Goal: Obtain resource: Download file/media

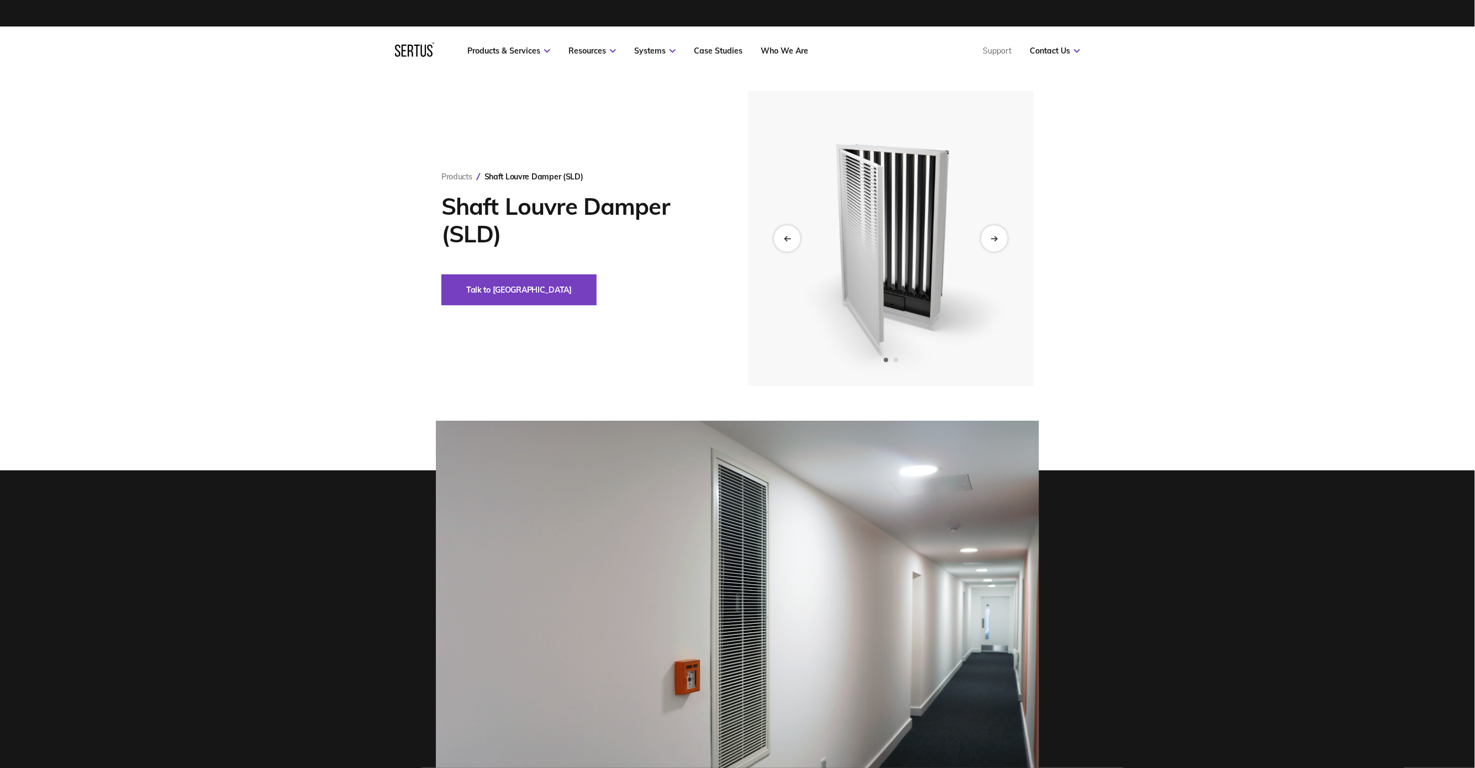
click at [995, 253] on img at bounding box center [890, 238] width 271 height 295
click at [1000, 240] on div "Next slide" at bounding box center [993, 238] width 27 height 27
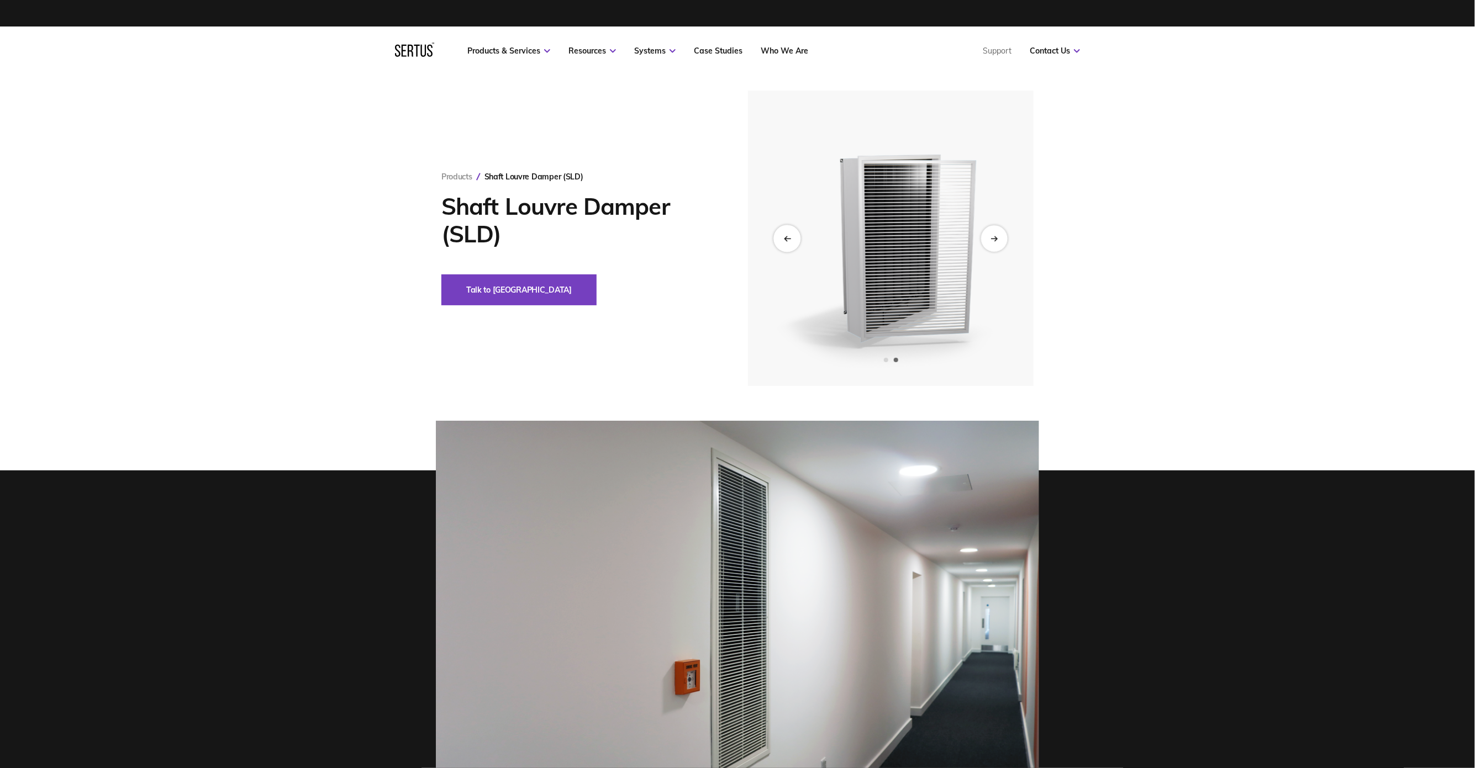
click at [783, 240] on icon "Previous slide" at bounding box center [786, 238] width 7 height 6
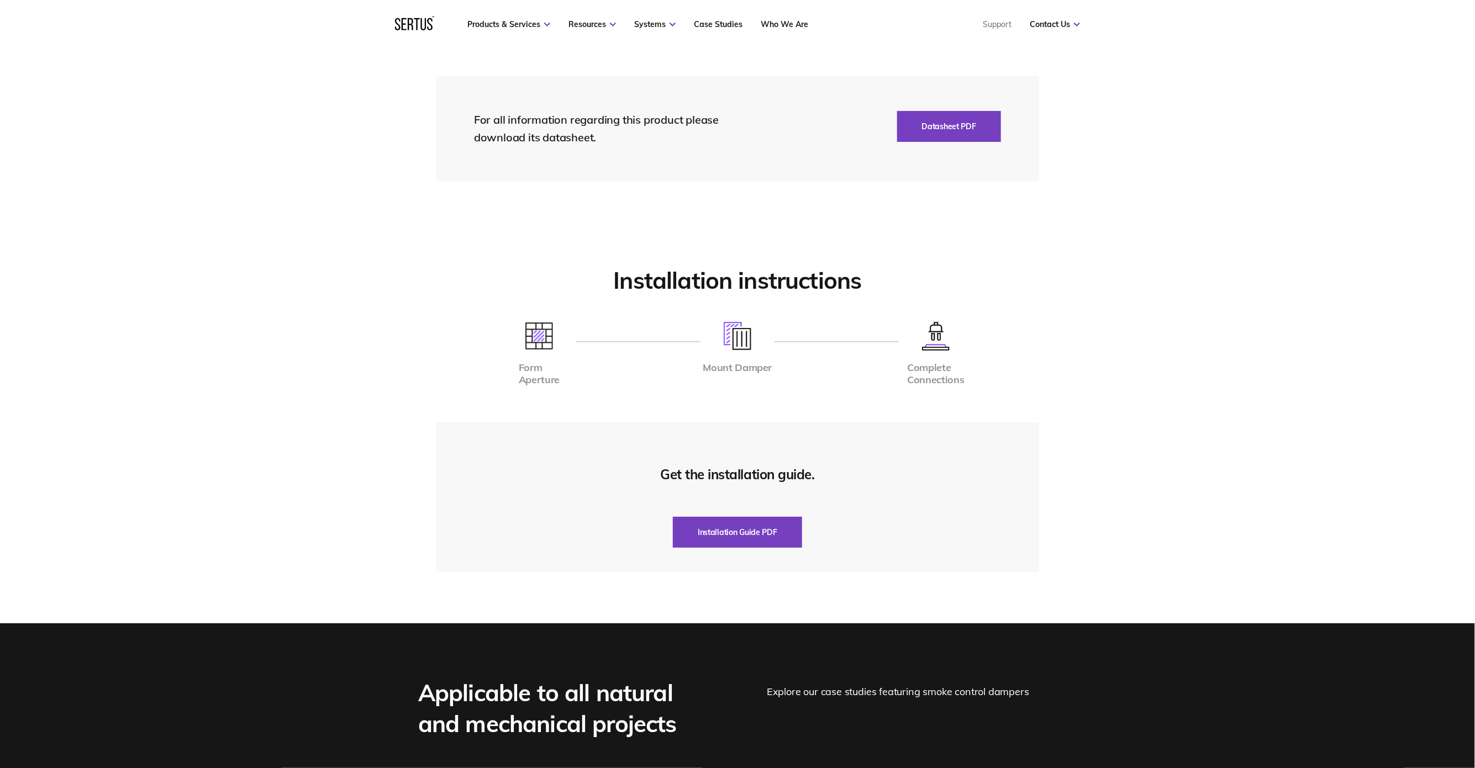
scroll to position [1860, 0]
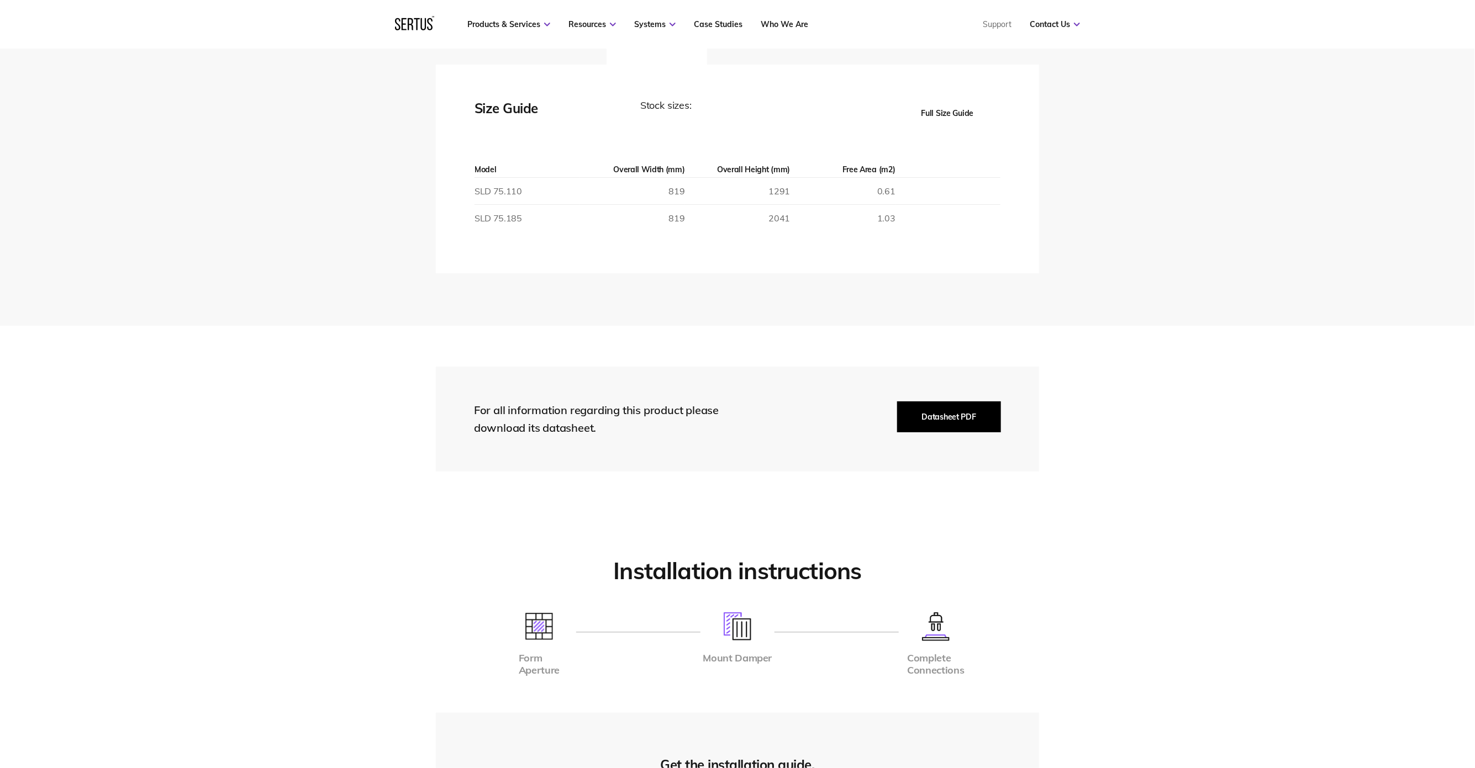
click at [956, 403] on button "Datasheet PDF" at bounding box center [949, 417] width 104 height 31
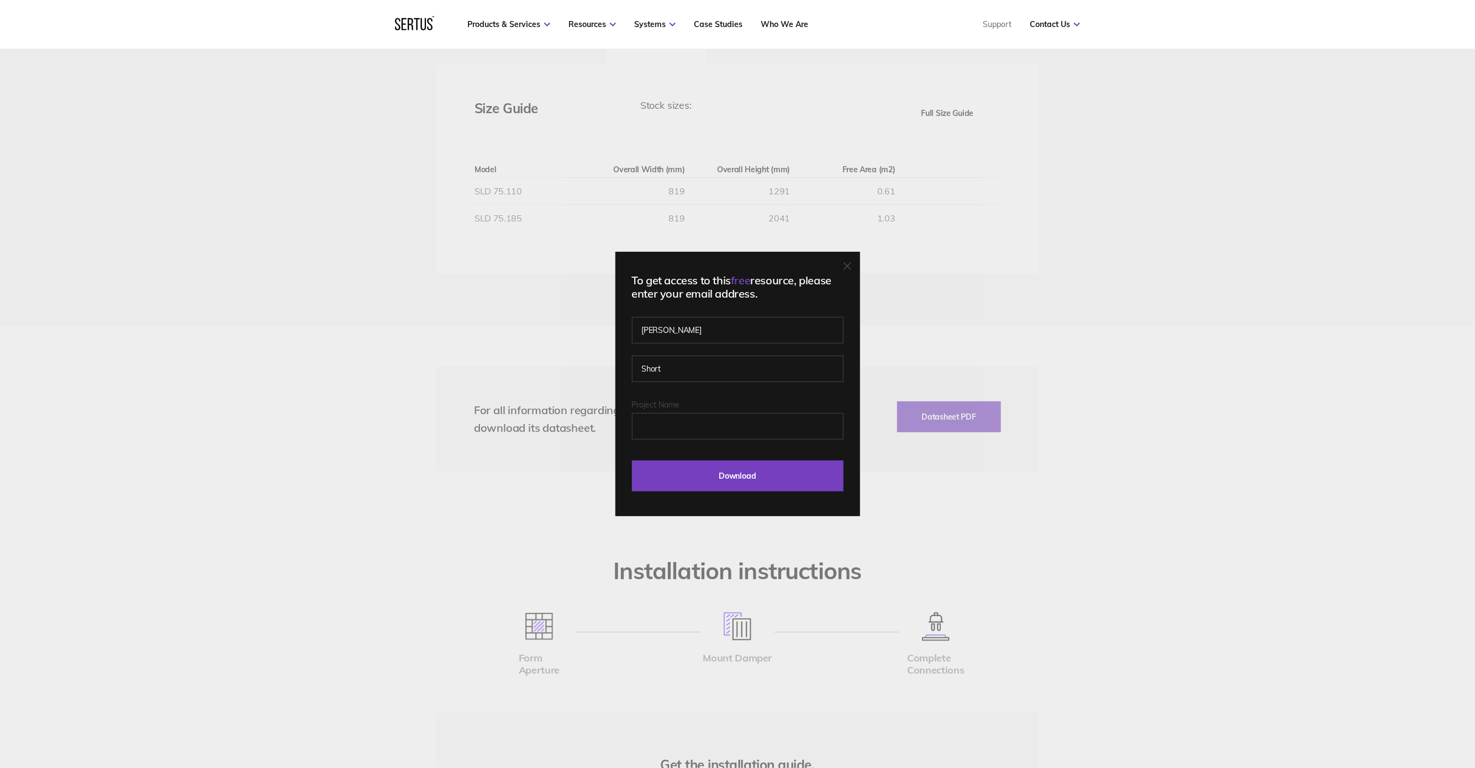
click at [850, 279] on div "To get access to this free resource, please enter your email address. [PERSON_N…" at bounding box center [737, 384] width 245 height 265
click at [849, 272] on div at bounding box center [847, 266] width 8 height 11
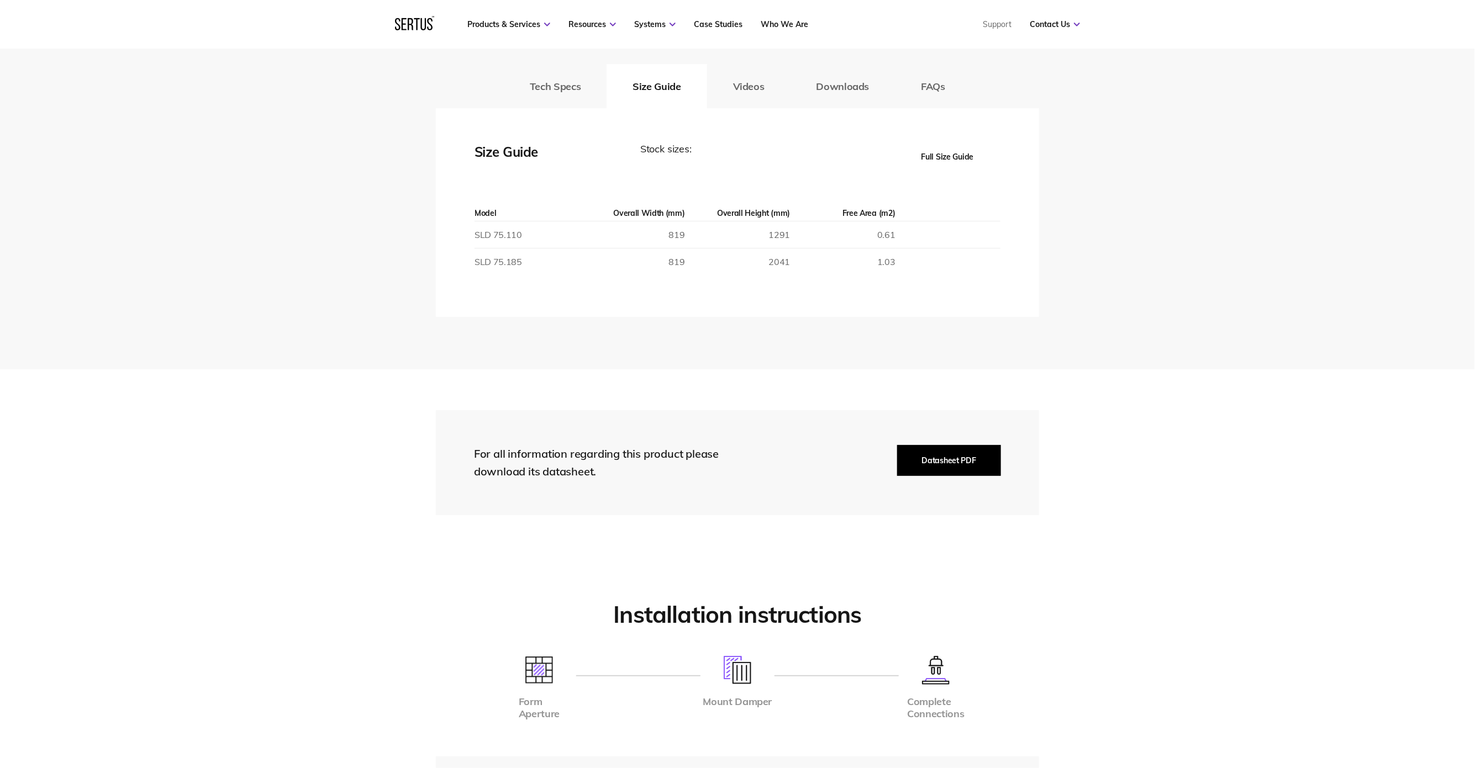
scroll to position [1686, 0]
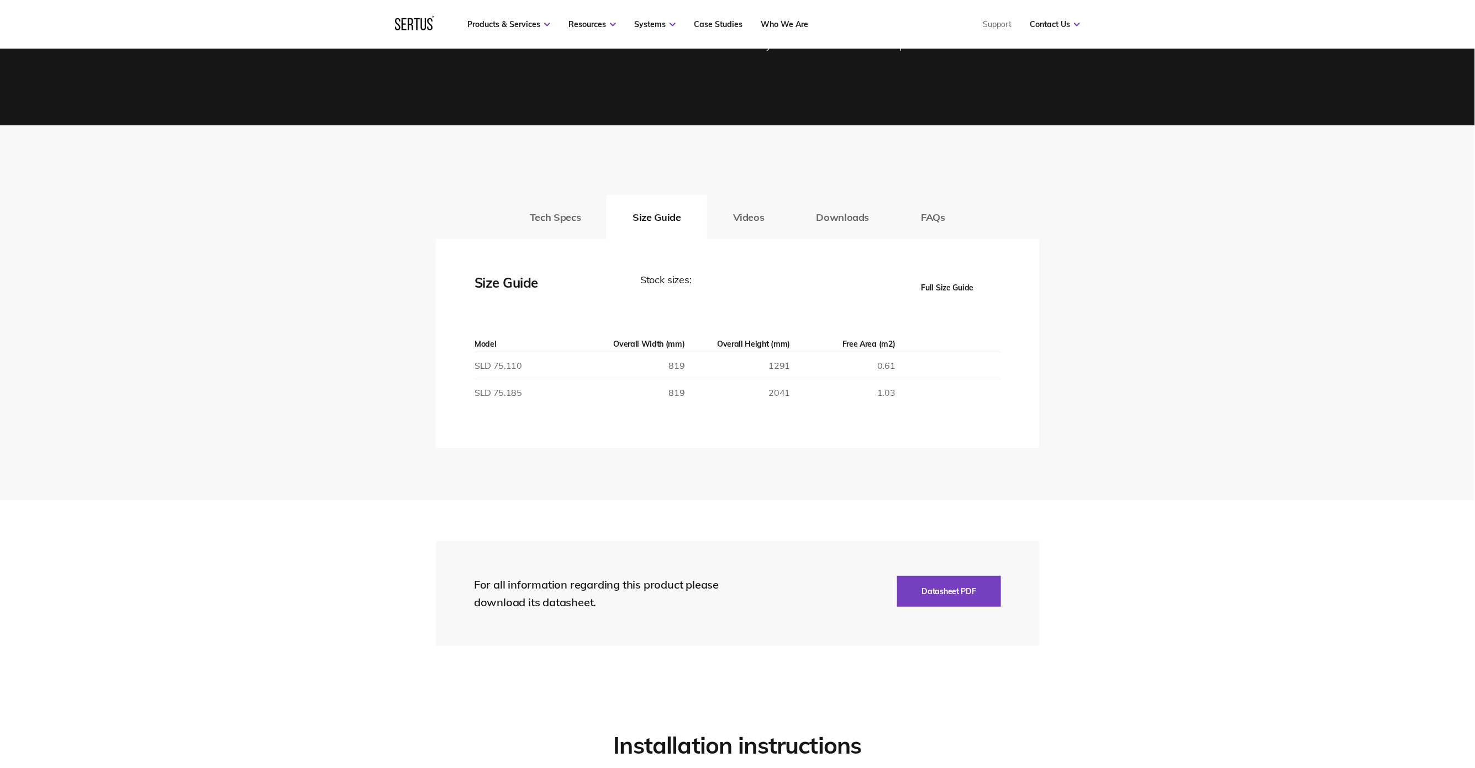
click at [945, 280] on button "Full Size Guide" at bounding box center [947, 287] width 106 height 31
click at [543, 206] on button "Tech Specs" at bounding box center [555, 217] width 103 height 44
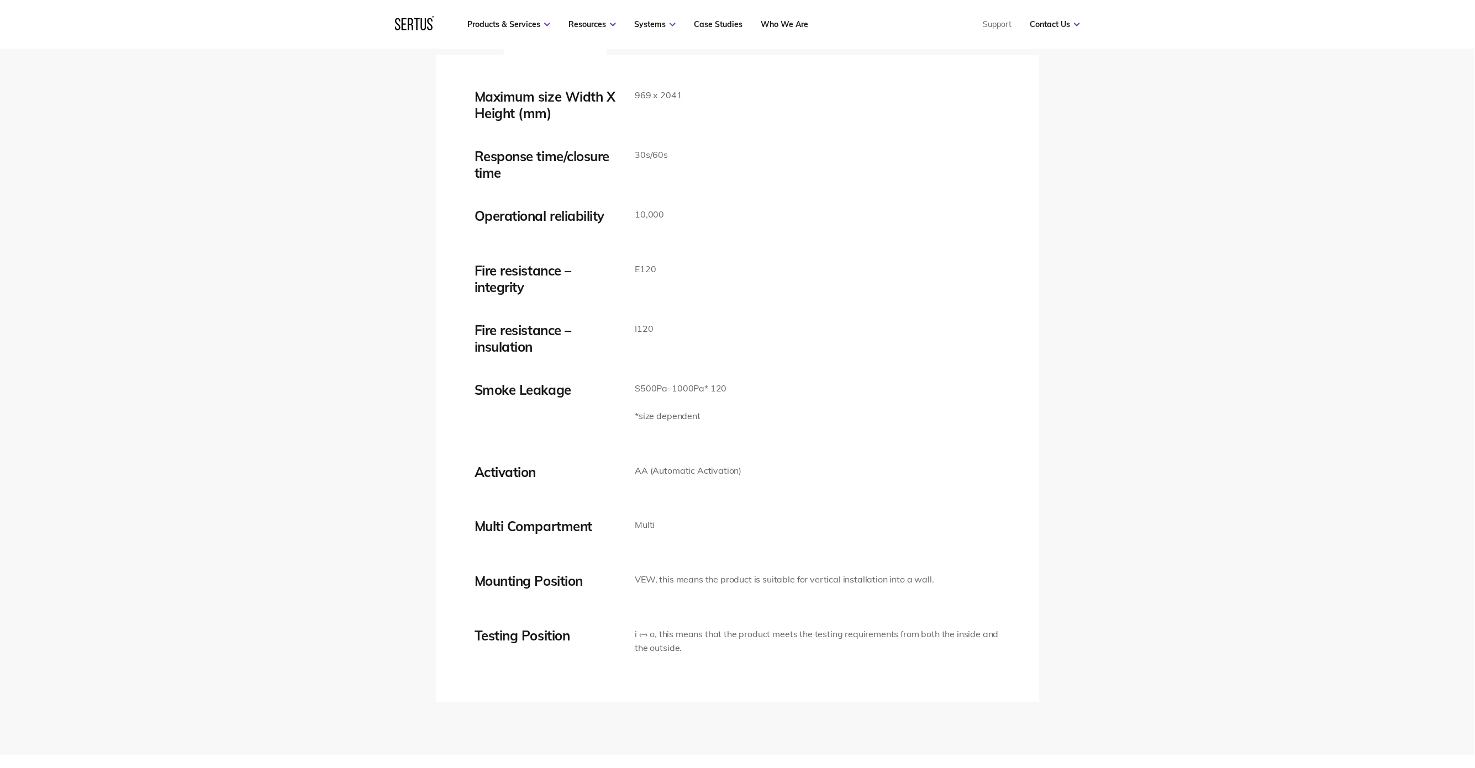
scroll to position [1744, 0]
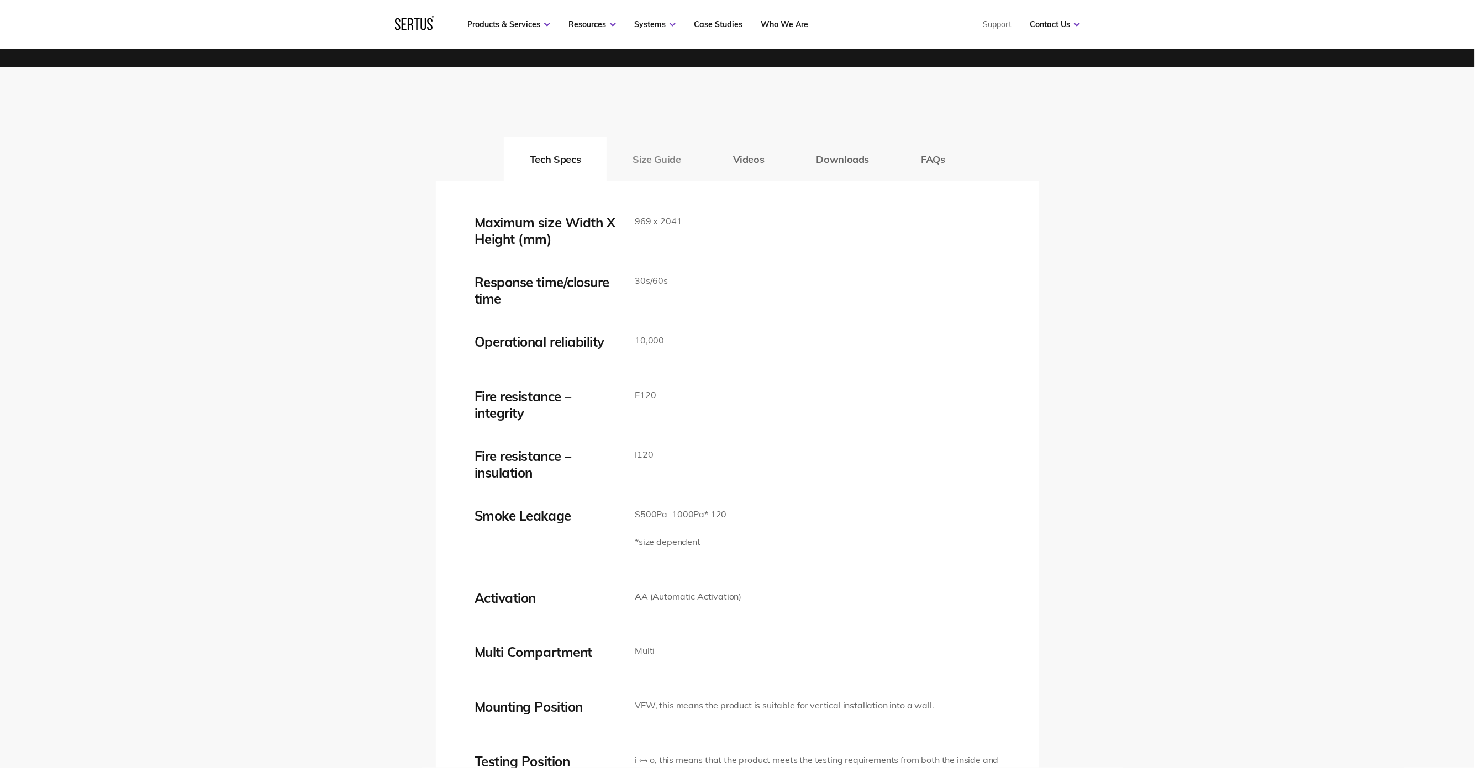
click at [642, 147] on button "Size Guide" at bounding box center [656, 159] width 100 height 44
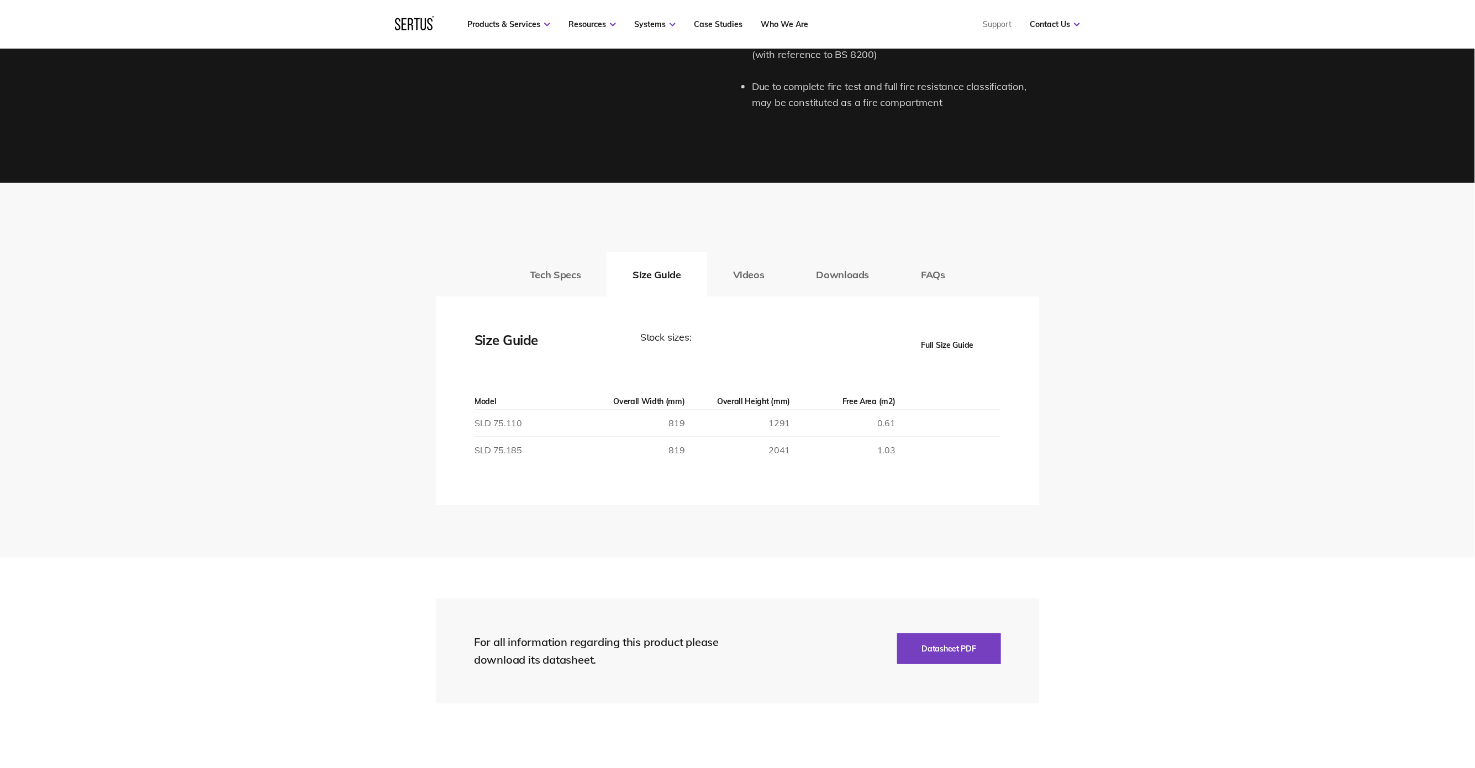
scroll to position [1628, 0]
click at [960, 345] on button "Full Size Guide" at bounding box center [947, 345] width 106 height 31
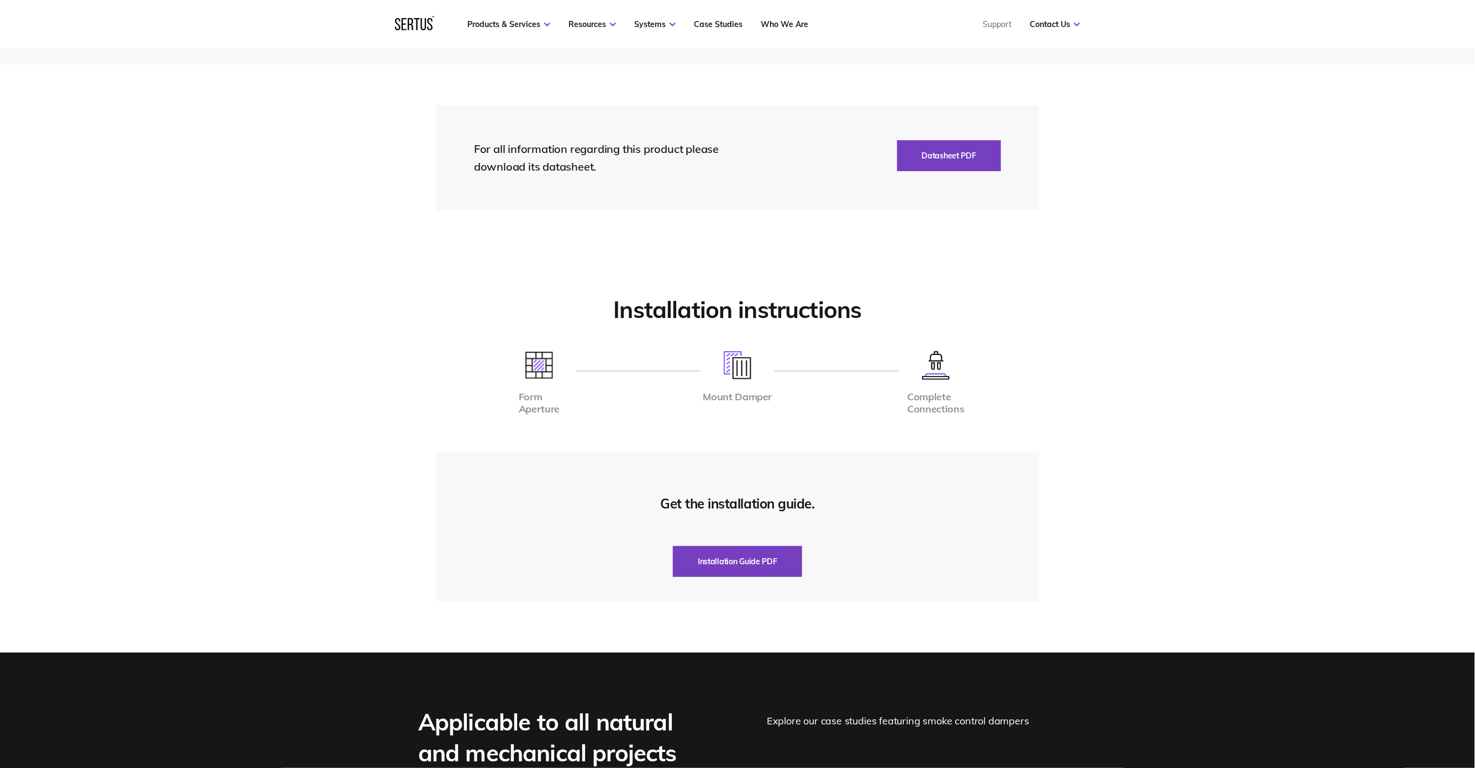
scroll to position [2151, 0]
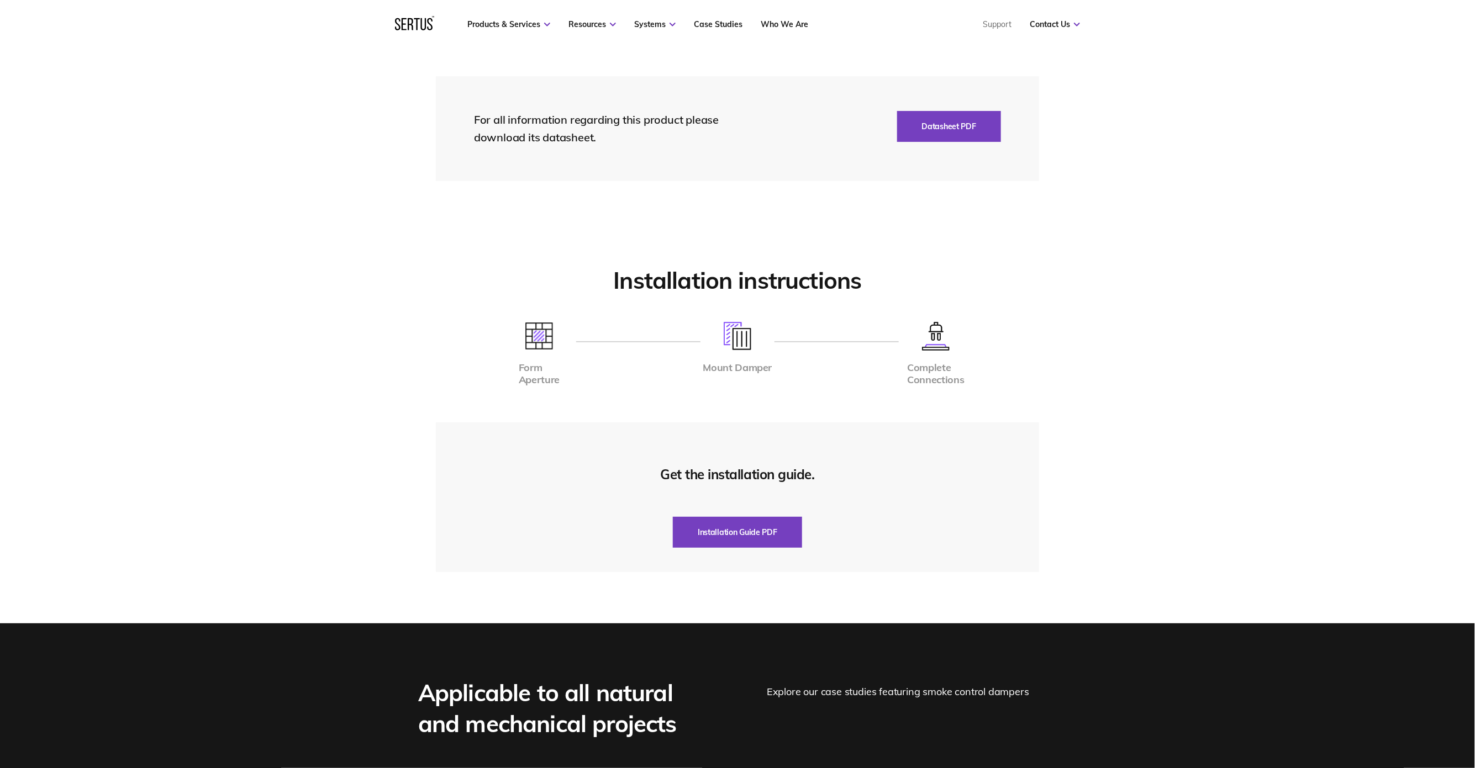
click at [1335, 119] on section "For all information regarding this product please download its datasheet. Datas…" at bounding box center [737, 128] width 1475 height 187
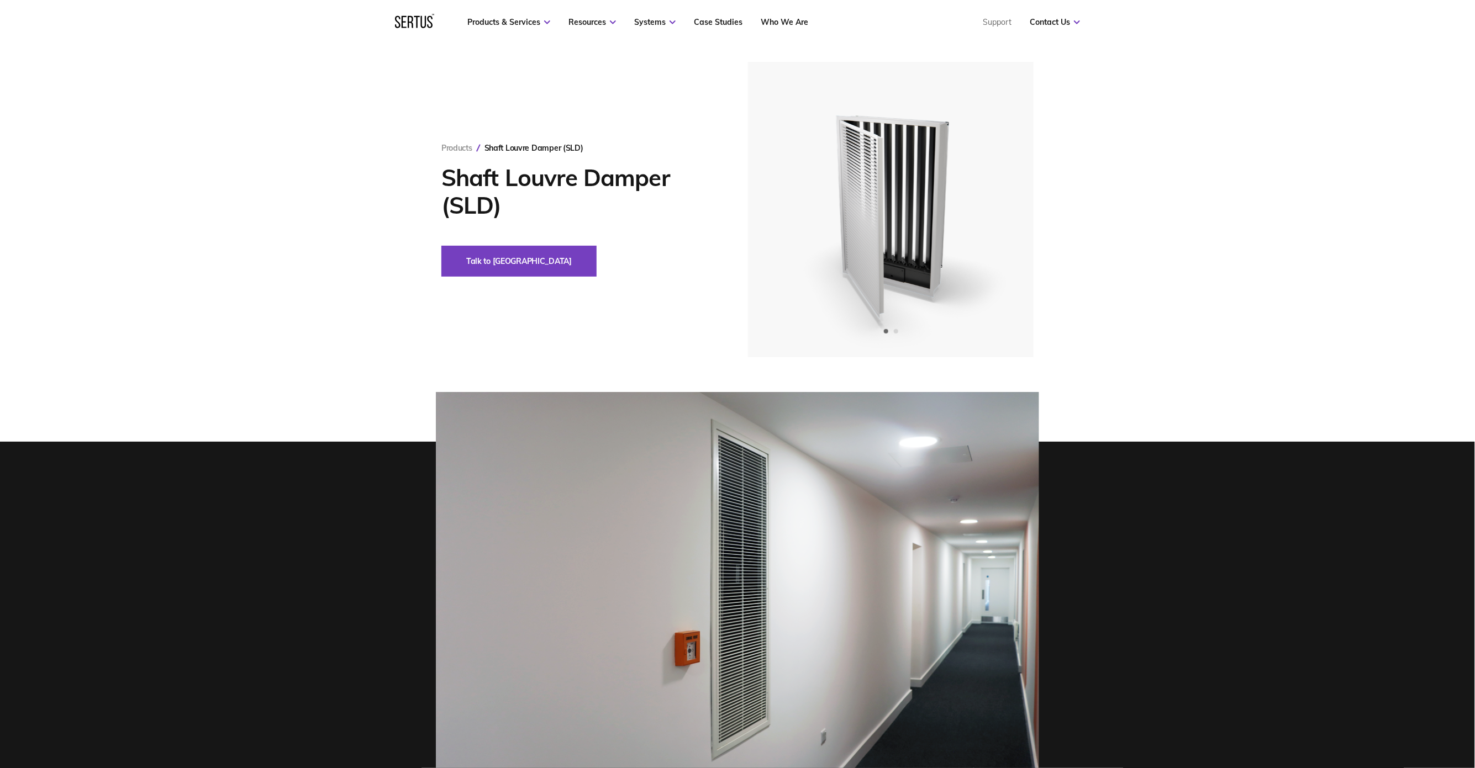
scroll to position [0, 0]
